Goal: Task Accomplishment & Management: Use online tool/utility

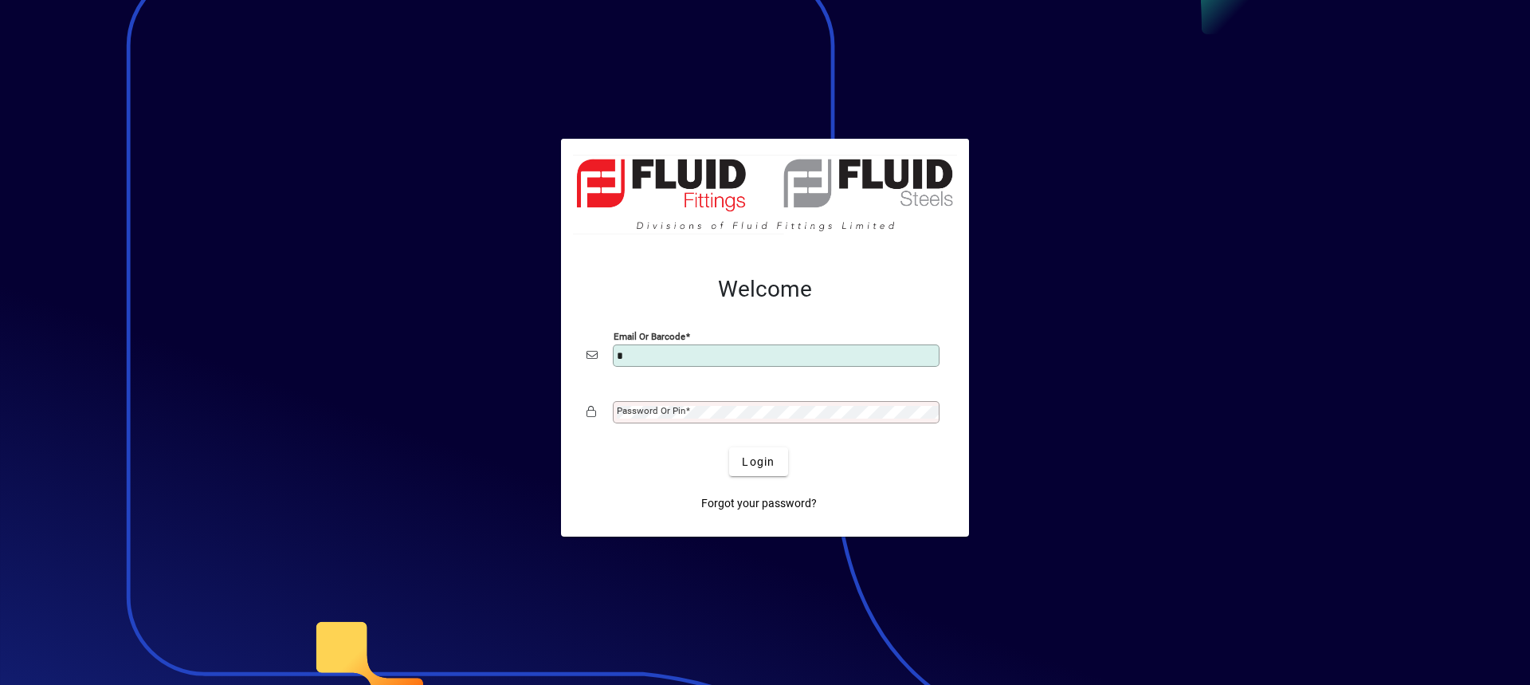
type input "**********"
click at [655, 405] on mat-label "Password or Pin" at bounding box center [651, 410] width 69 height 11
click at [729, 447] on button "Login" at bounding box center [758, 461] width 58 height 29
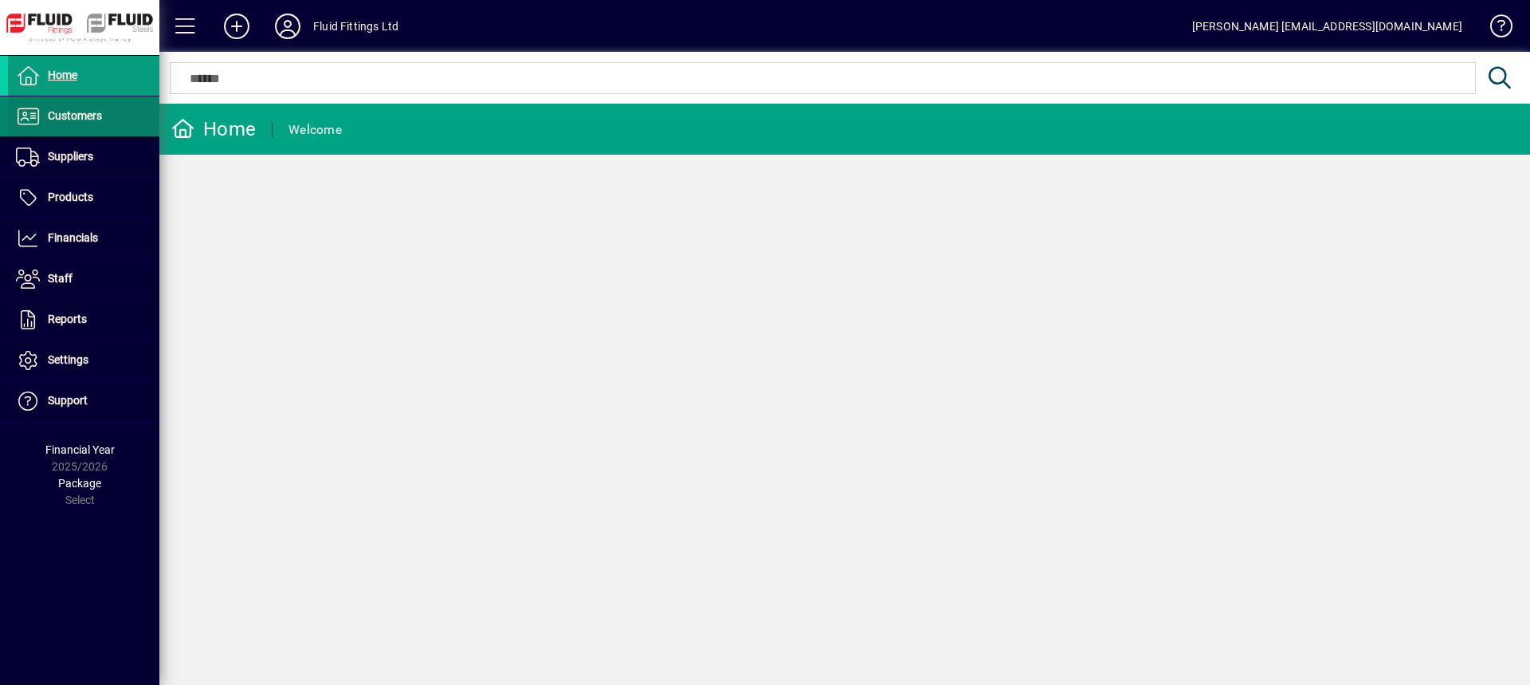
click at [71, 107] on span "Customers" at bounding box center [55, 116] width 94 height 19
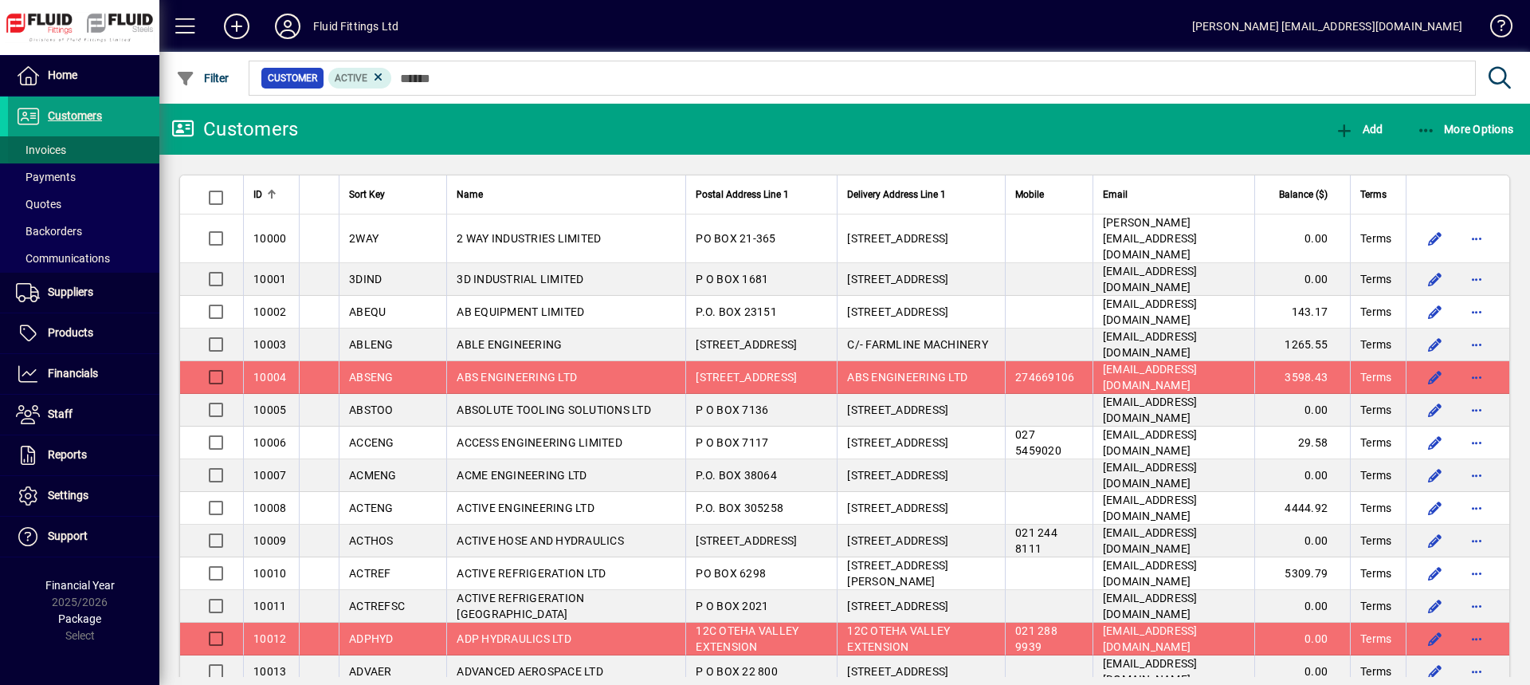
click at [64, 143] on span "Invoices" at bounding box center [37, 150] width 58 height 17
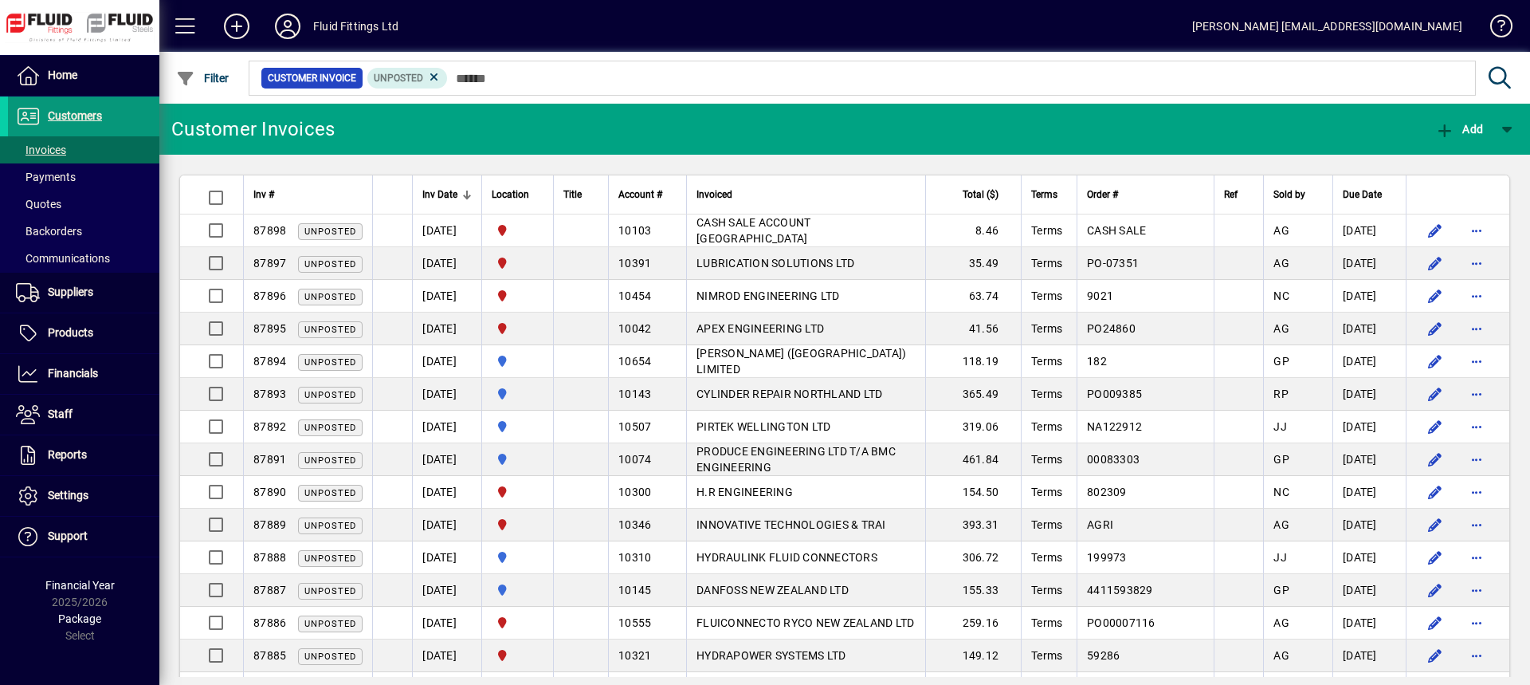
click at [100, 121] on span "Customers" at bounding box center [75, 115] width 54 height 13
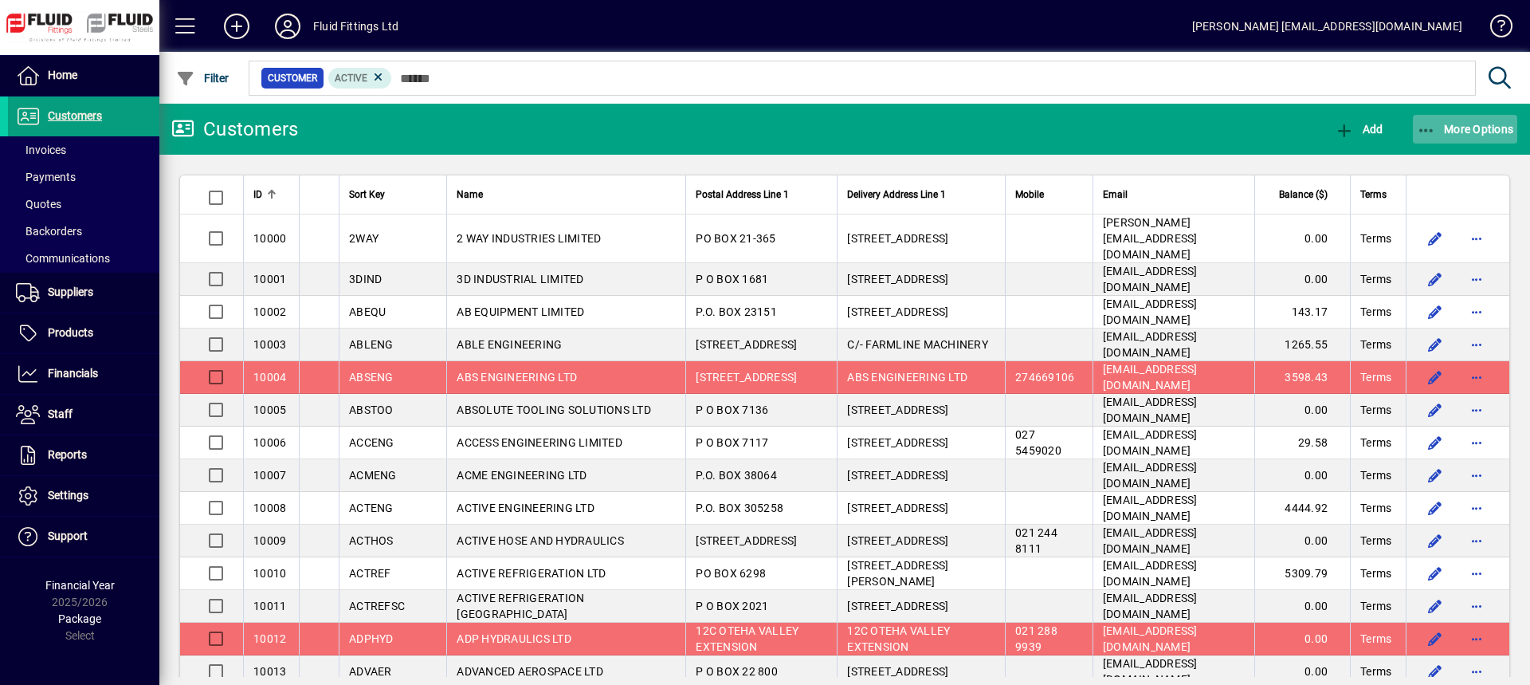
click at [1471, 129] on span "More Options" at bounding box center [1465, 129] width 97 height 13
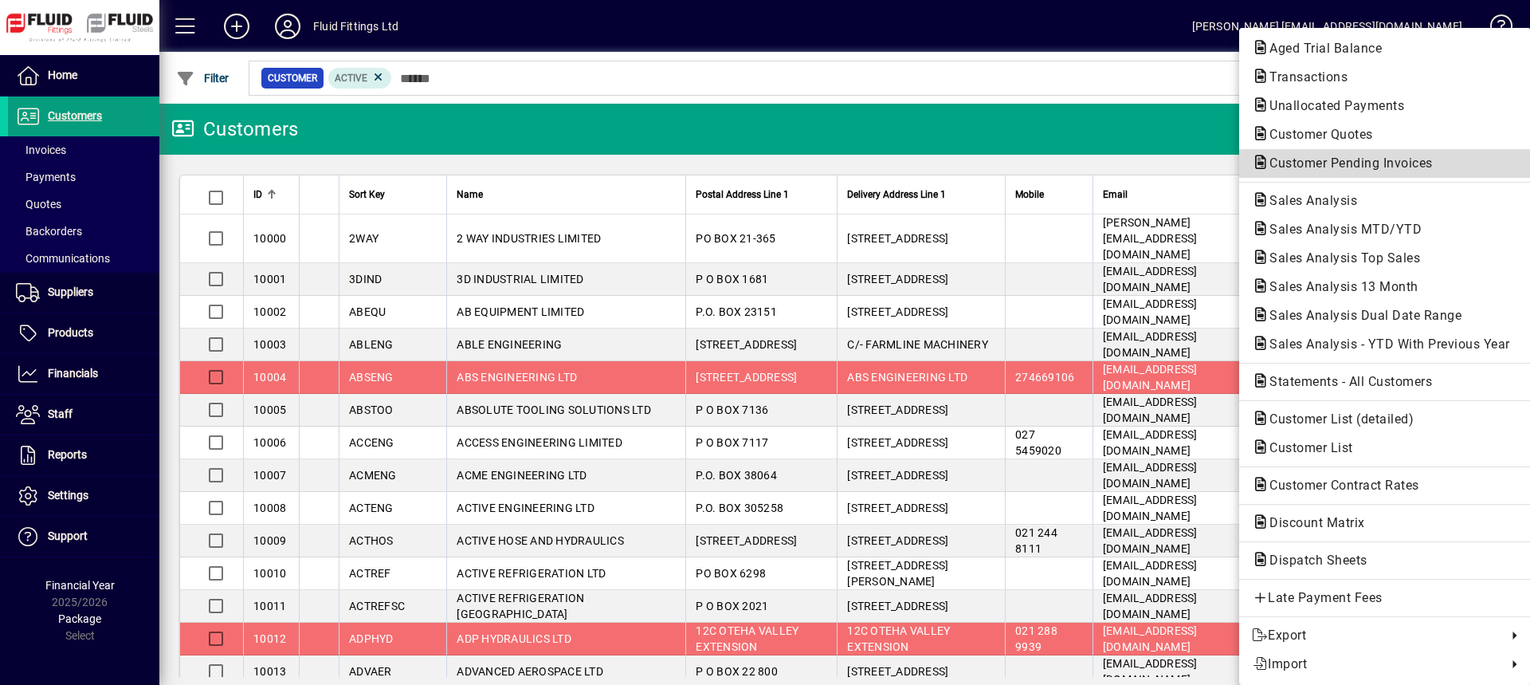
click at [1345, 168] on span "Customer Pending Invoices" at bounding box center [1346, 162] width 189 height 15
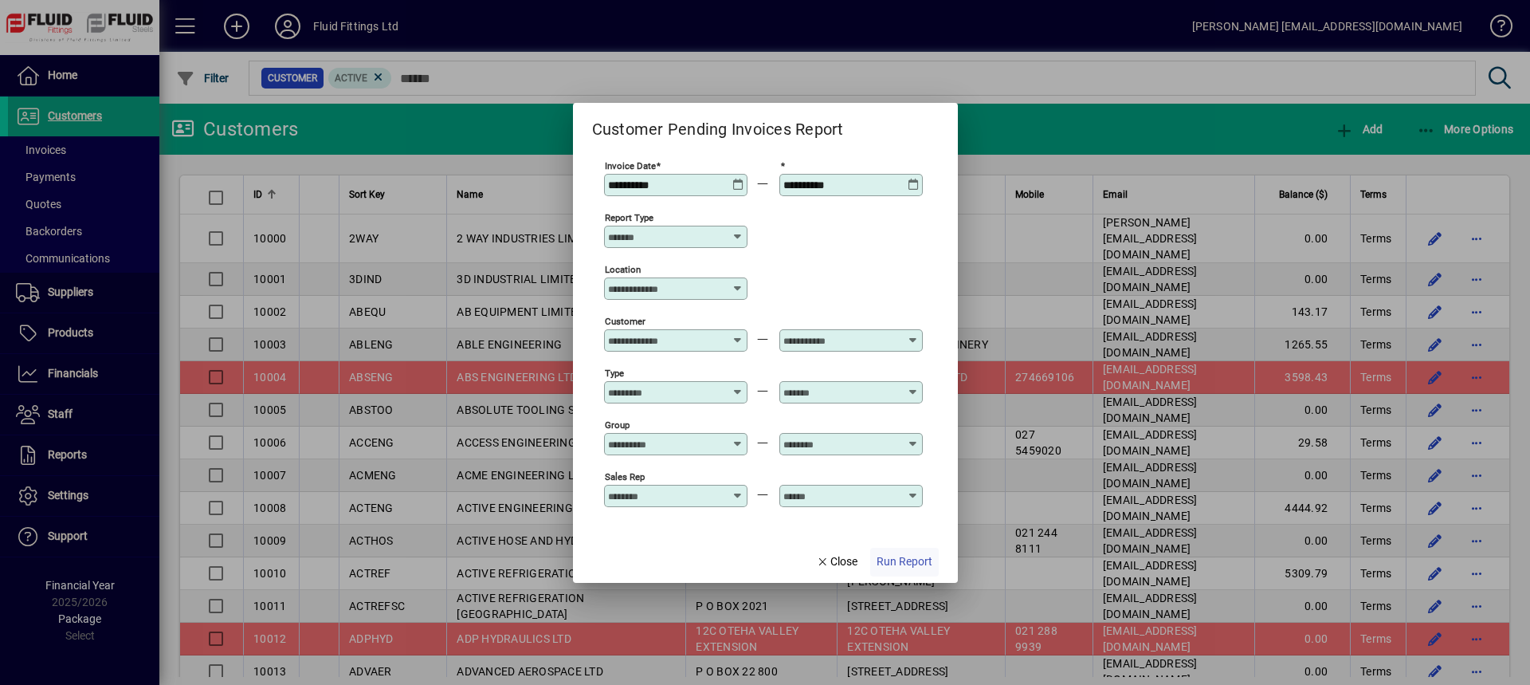
click at [909, 566] on span "Run Report" at bounding box center [905, 561] width 56 height 17
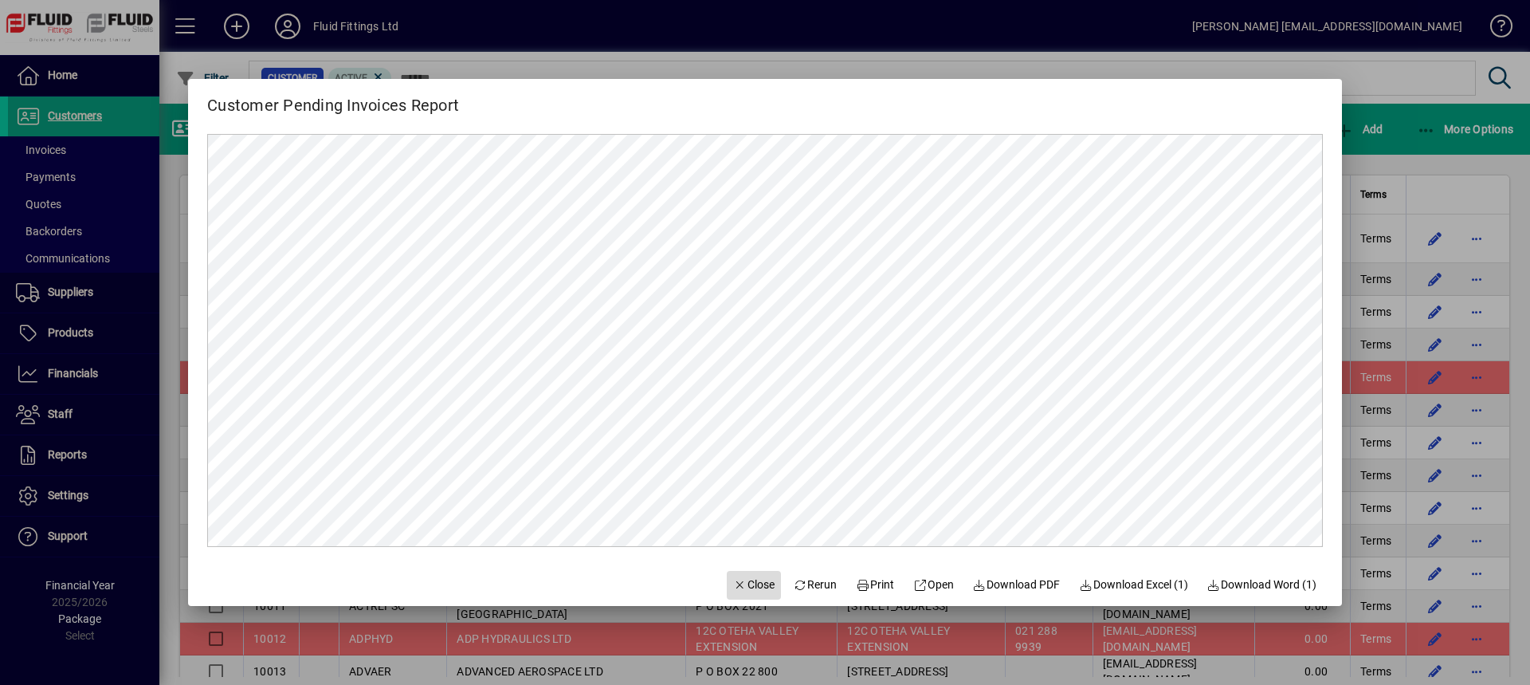
click at [752, 588] on span "Close" at bounding box center [753, 584] width 41 height 17
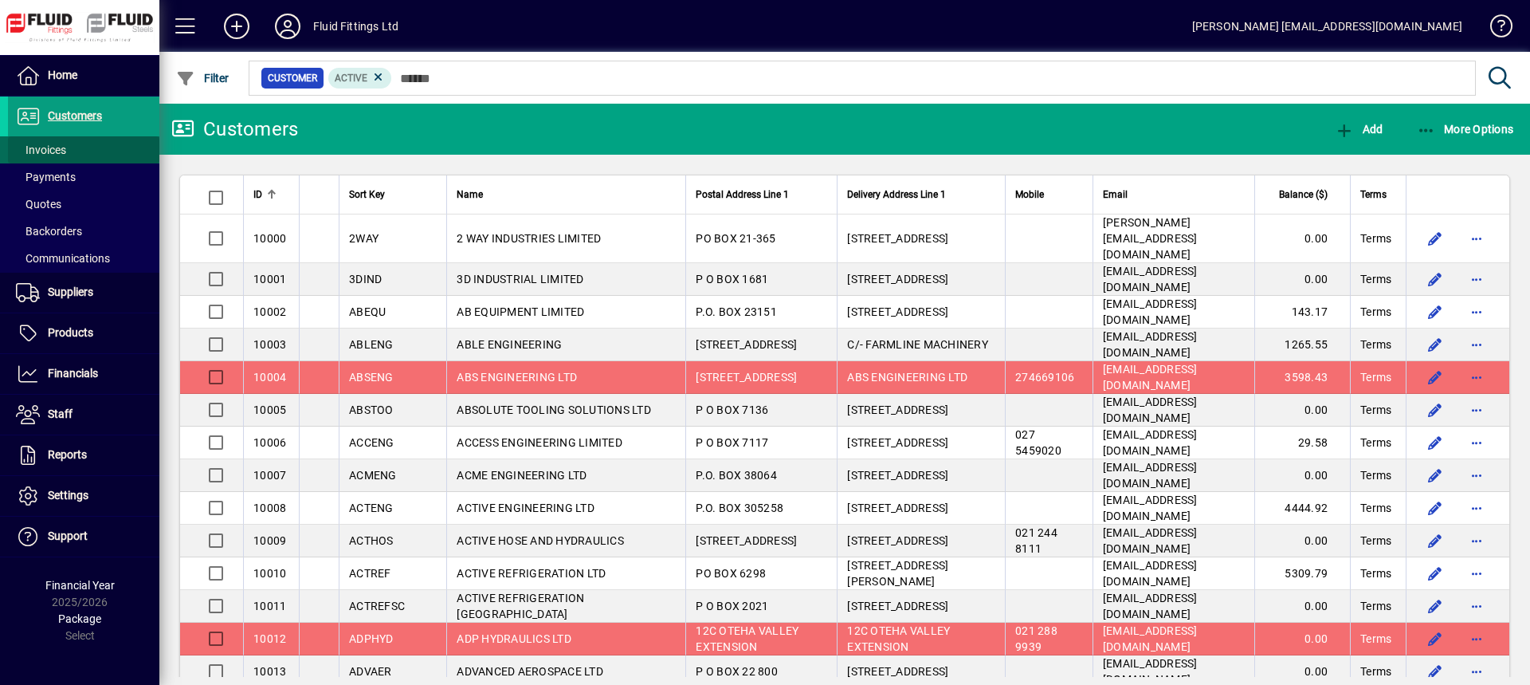
click at [124, 156] on span at bounding box center [83, 150] width 151 height 38
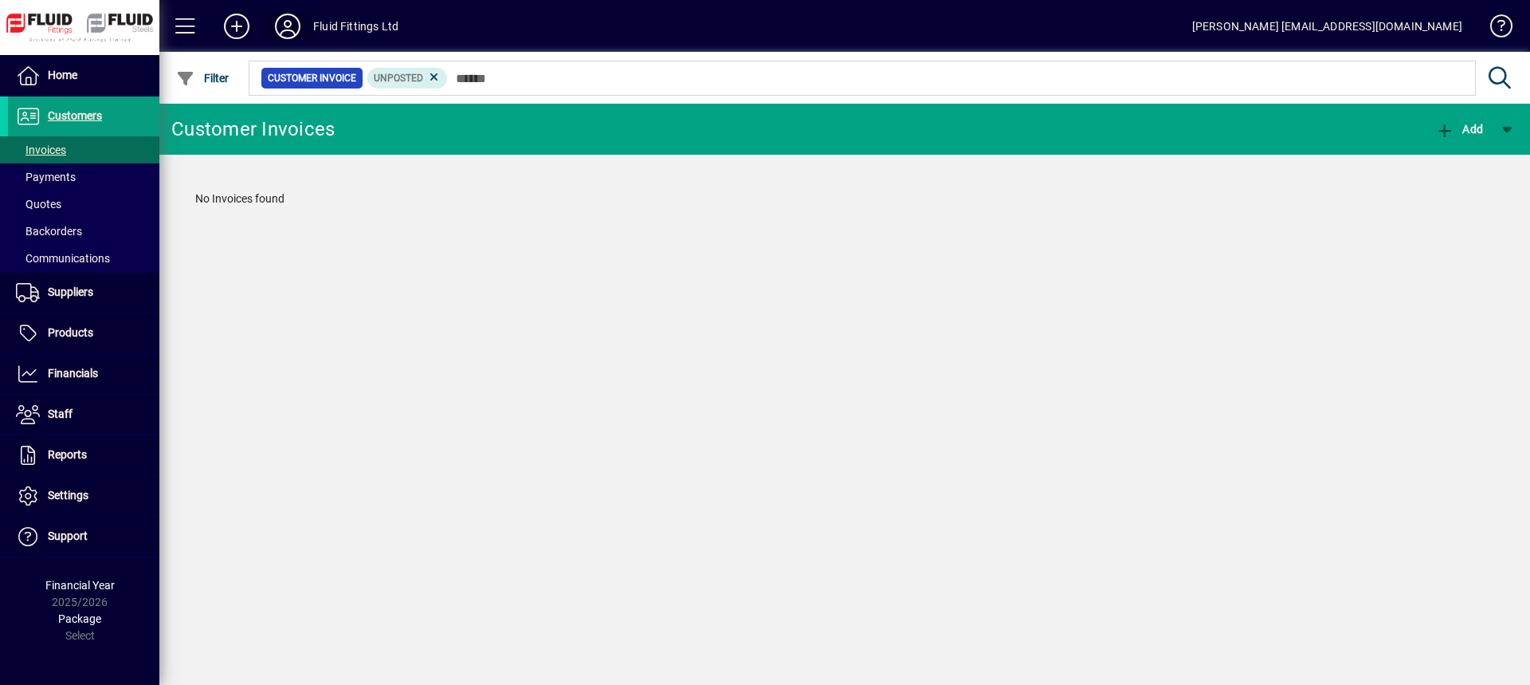
click at [281, 29] on icon at bounding box center [288, 27] width 32 height 26
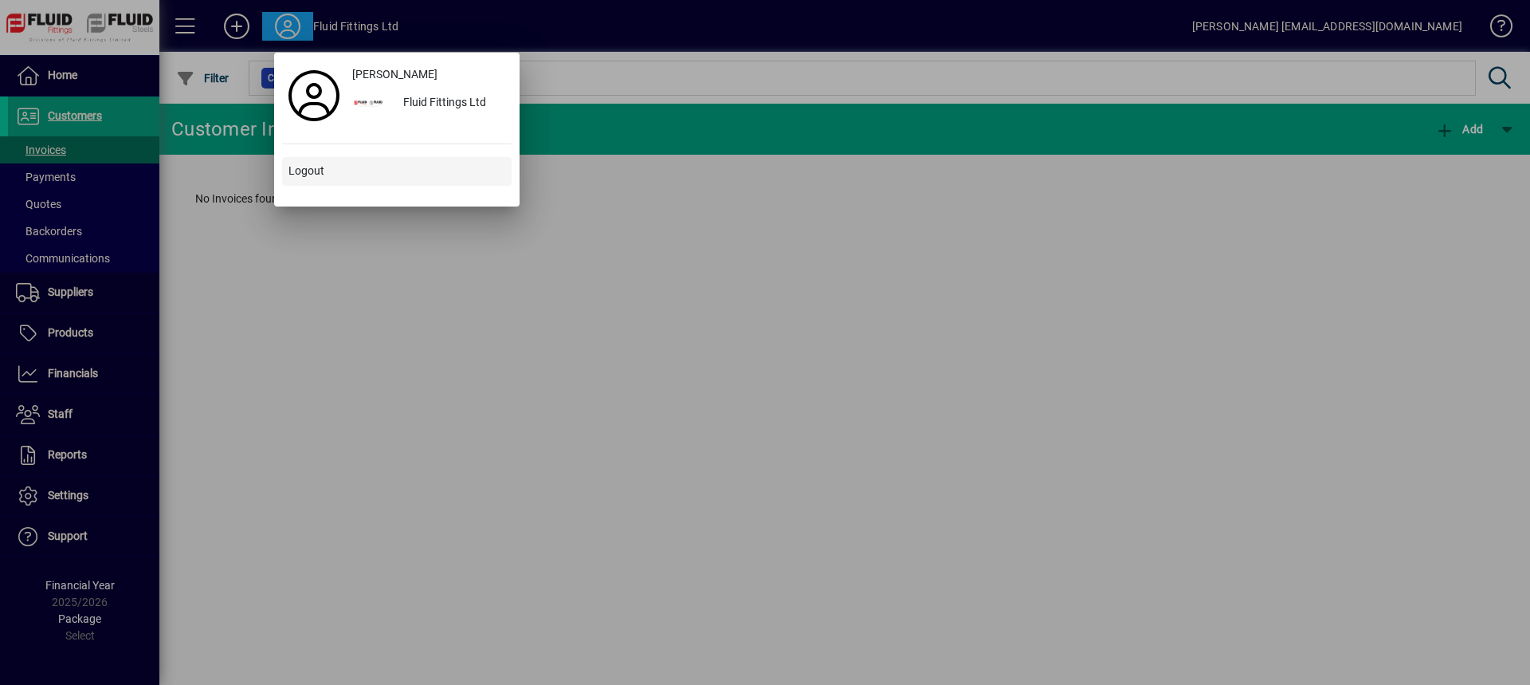
click at [321, 165] on span "Logout" at bounding box center [307, 171] width 36 height 17
